Goal: Information Seeking & Learning: Learn about a topic

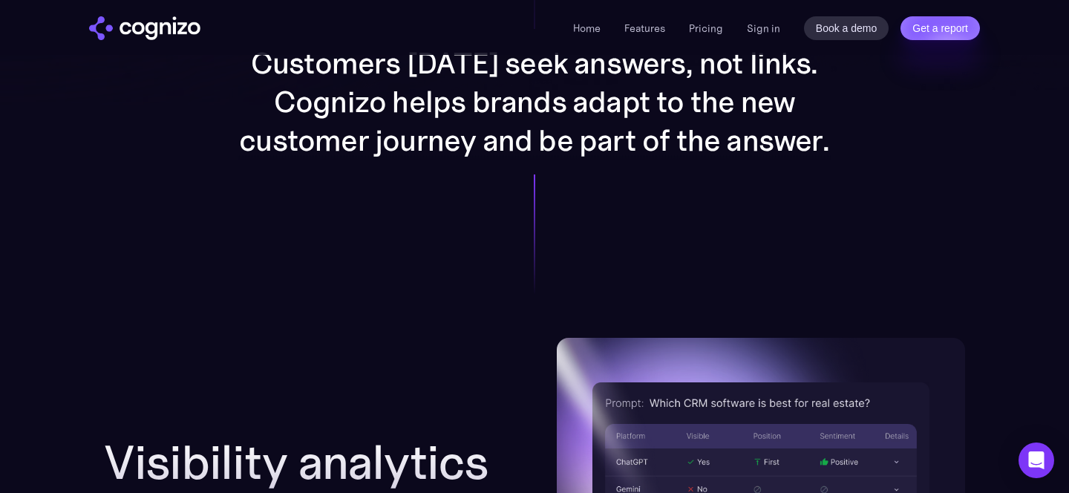
scroll to position [1527, 0]
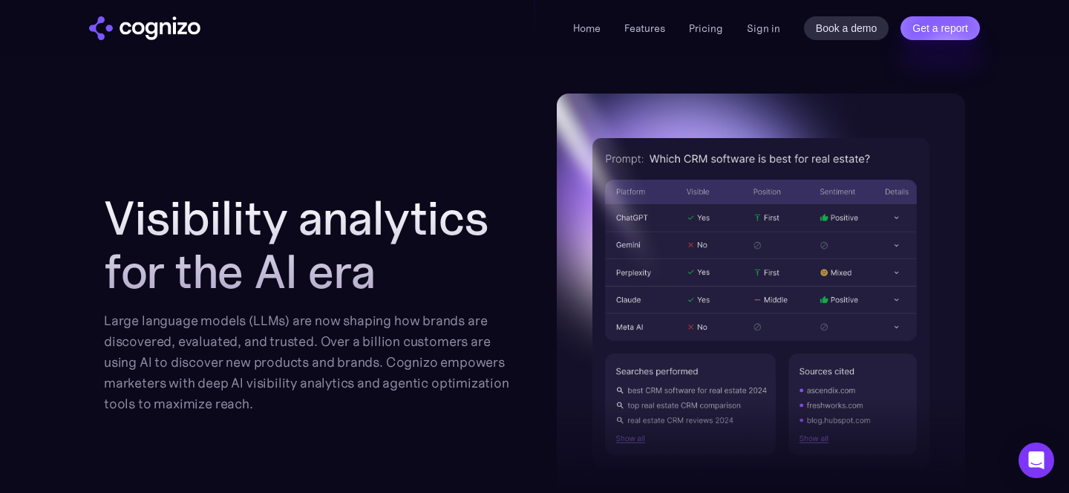
click at [309, 348] on div "Large language models (LLMs) are now shaping how brands are discovered, evaluat…" at bounding box center [308, 362] width 408 height 104
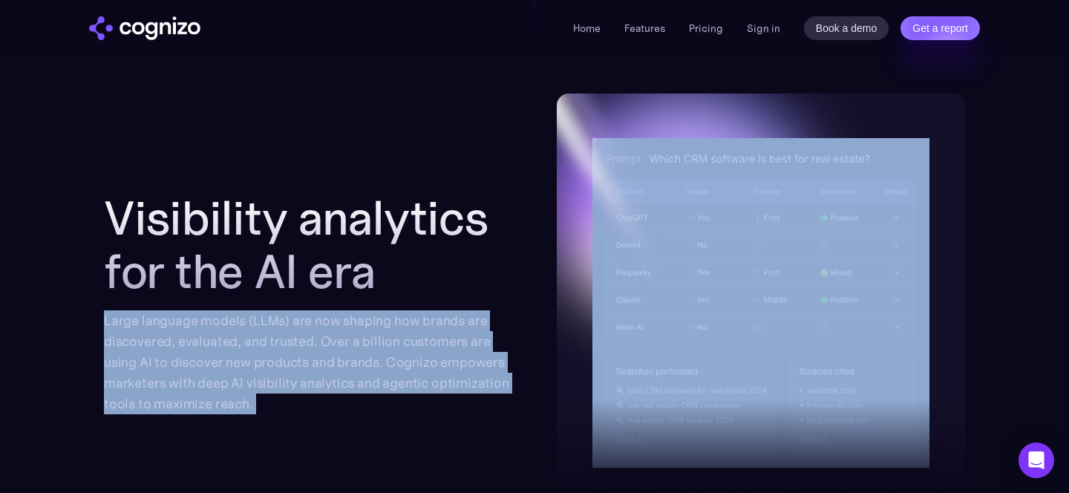
click at [309, 348] on div "Large language models (LLMs) are now shaping how brands are discovered, evaluat…" at bounding box center [308, 362] width 408 height 104
click at [665, 247] on img at bounding box center [761, 303] width 408 height 419
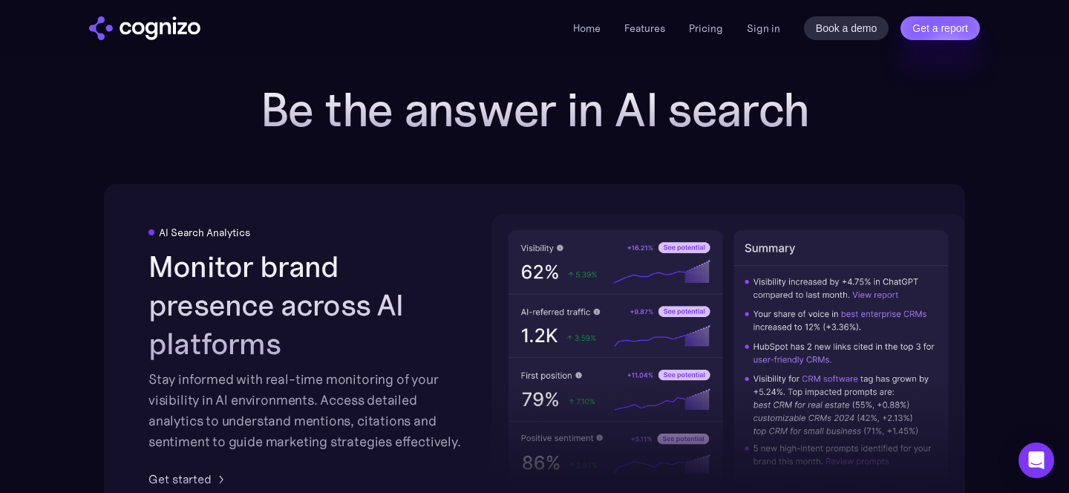
scroll to position [2079, 0]
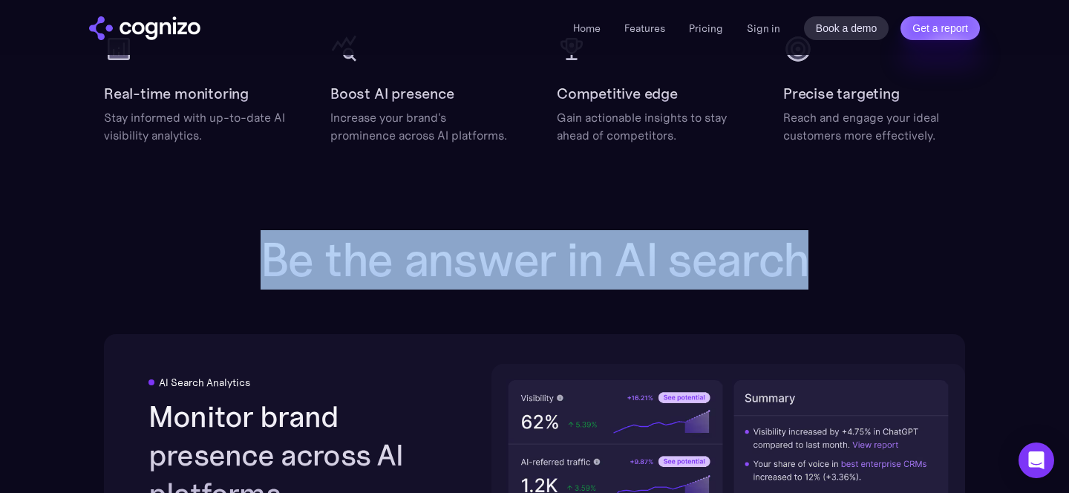
drag, startPoint x: 222, startPoint y: 276, endPoint x: 839, endPoint y: 268, distance: 616.7
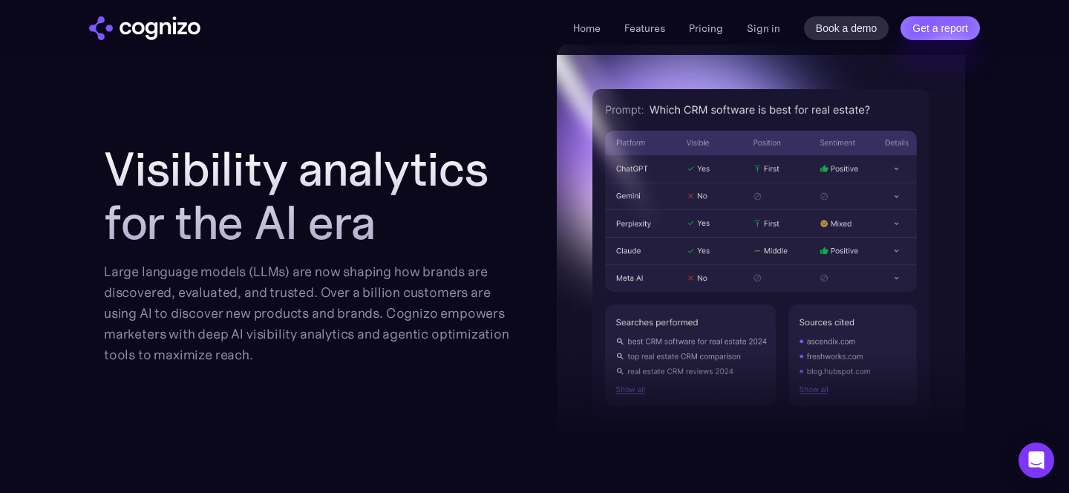
scroll to position [1515, 0]
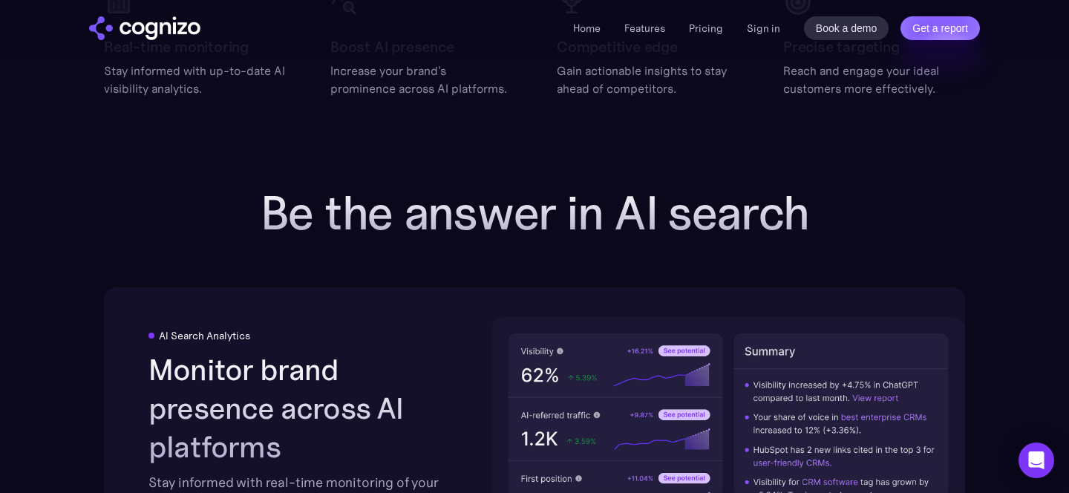
click at [344, 287] on div "AI Search Analytics Monitor brand presence across AI platforms Stay informed wi…" at bounding box center [534, 460] width 861 height 347
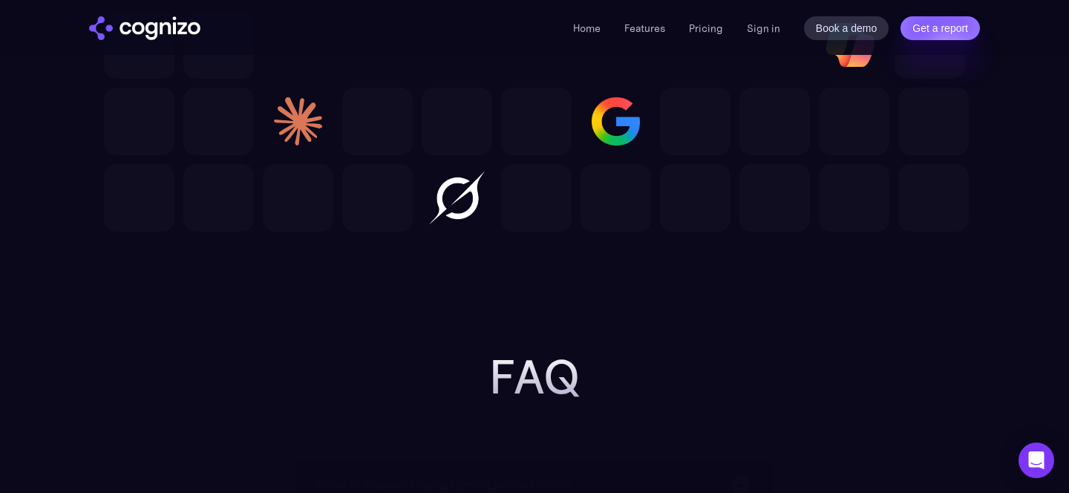
scroll to position [4744, 0]
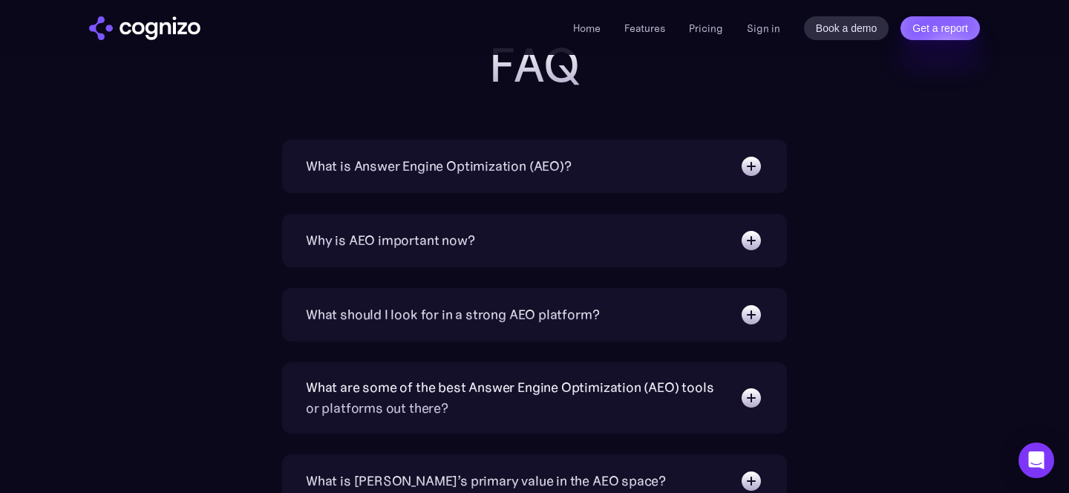
click at [499, 160] on div "What is Answer Engine Optimization (AEO)?" at bounding box center [439, 166] width 266 height 21
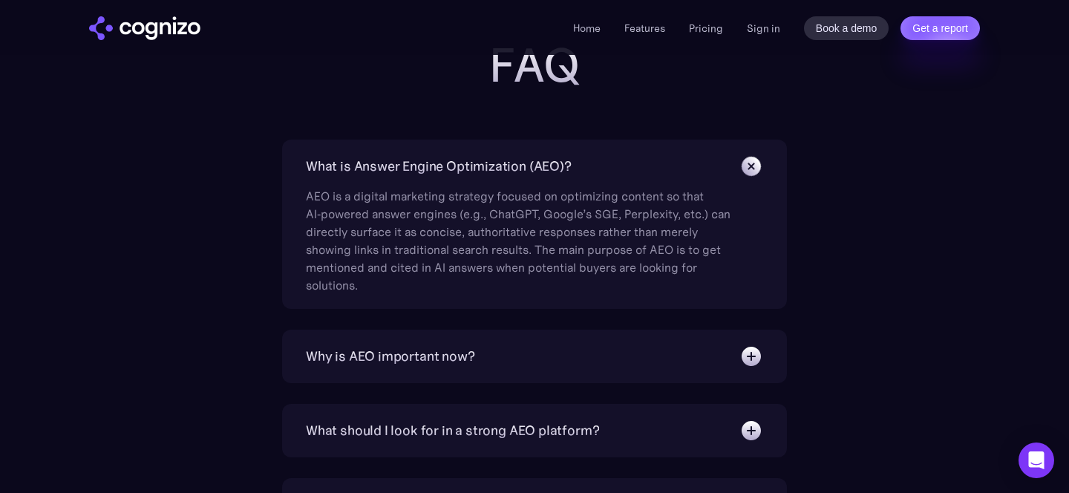
click at [499, 160] on div "What is Answer Engine Optimization (AEO)?" at bounding box center [439, 166] width 266 height 21
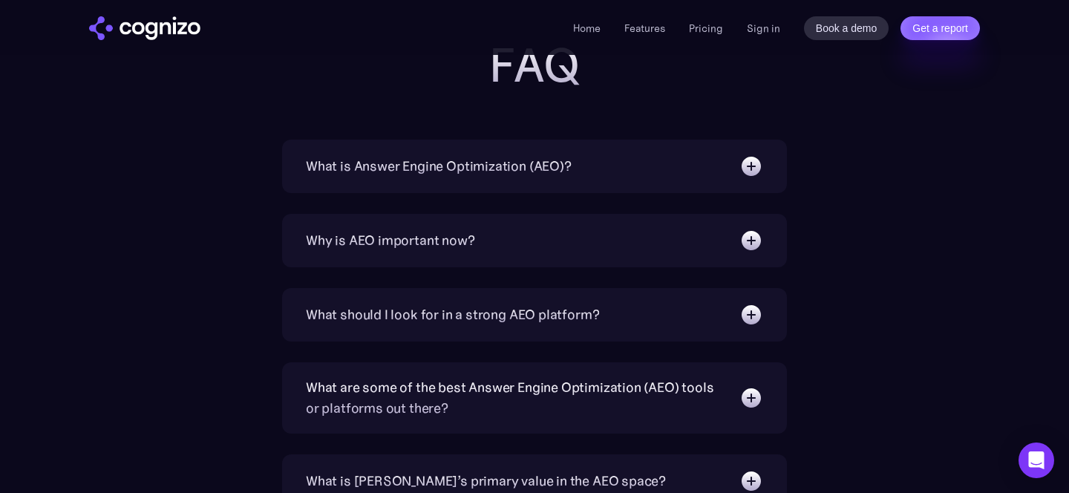
click at [537, 246] on div "Why is AEO important now?" at bounding box center [534, 241] width 457 height 24
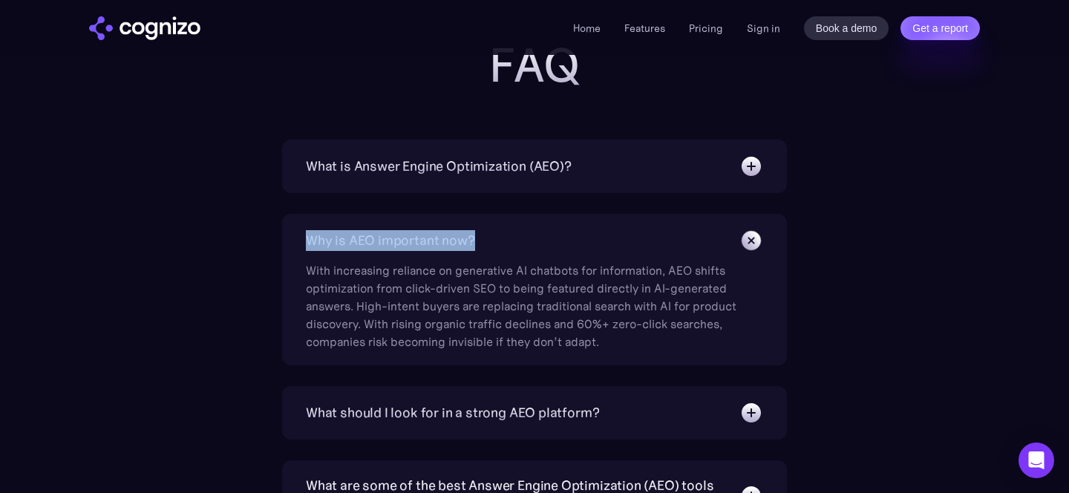
click at [537, 246] on div "Why is AEO important now?" at bounding box center [534, 241] width 457 height 24
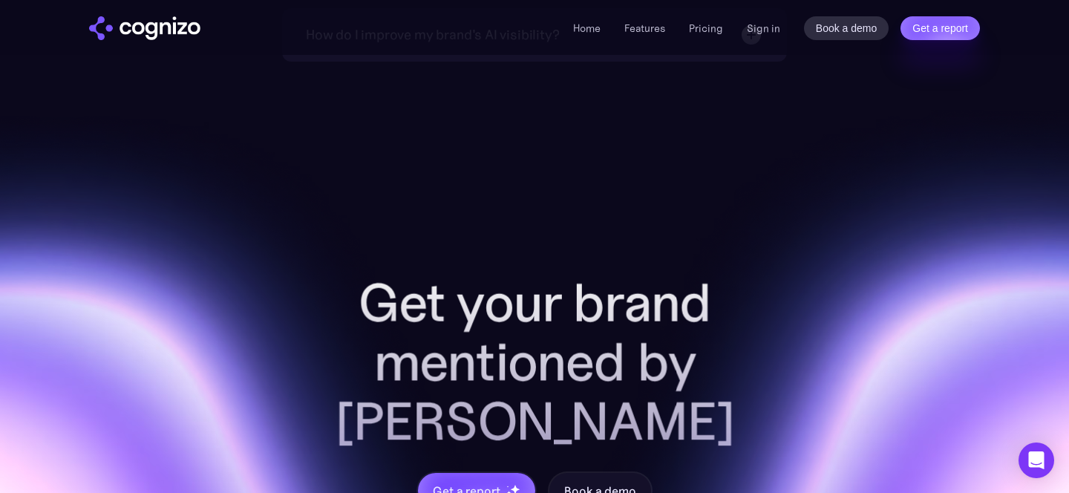
scroll to position [5759, 0]
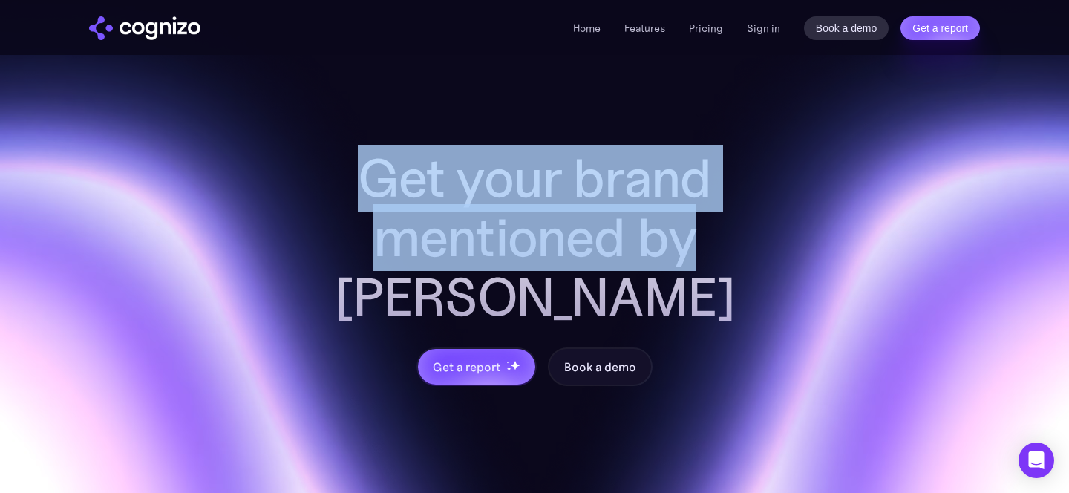
drag, startPoint x: 331, startPoint y: 157, endPoint x: 666, endPoint y: 242, distance: 346.1
click at [666, 242] on h2 "Get your brand mentioned by [PERSON_NAME]" at bounding box center [534, 237] width 475 height 178
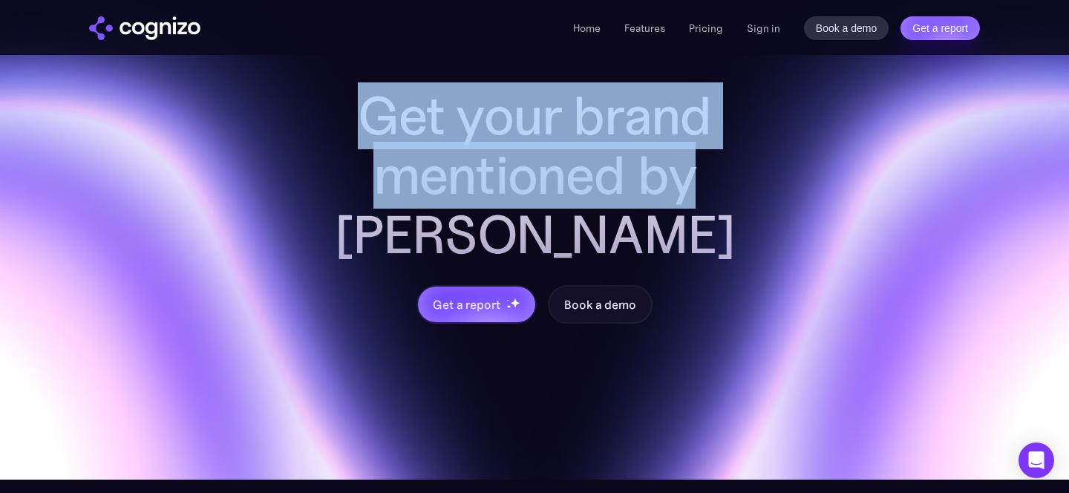
scroll to position [5633, 0]
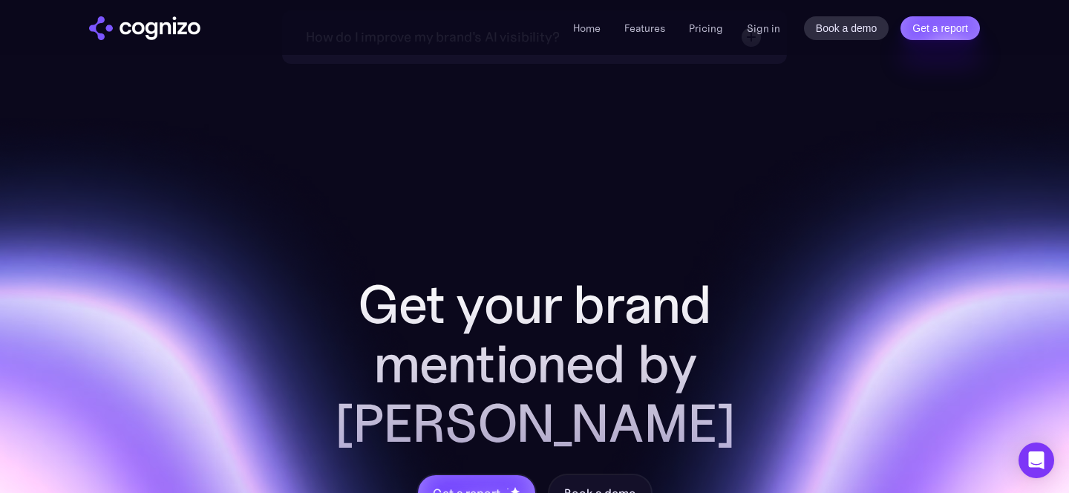
click at [377, 208] on div "Get your brand mentioned by AI Get a report Book a demo" at bounding box center [534, 366] width 1069 height 604
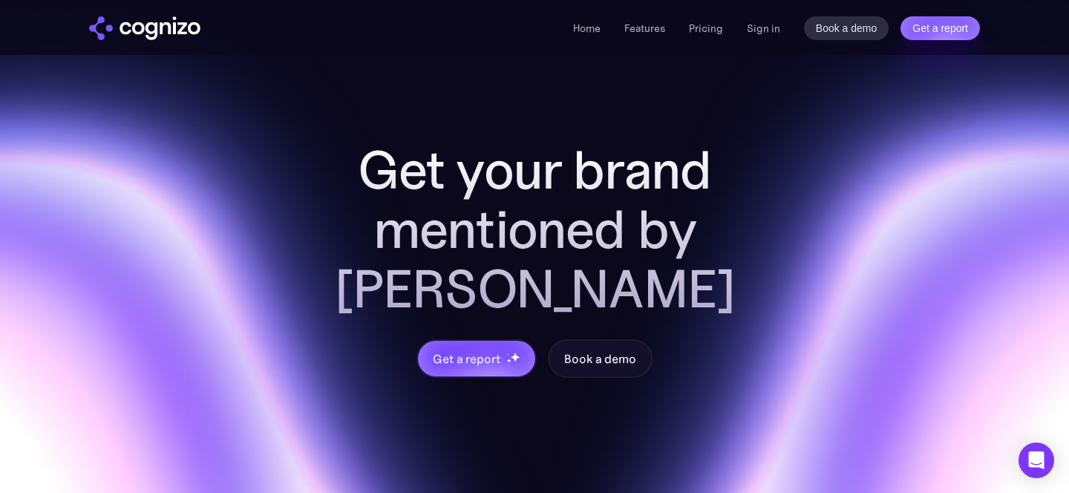
scroll to position [5798, 0]
